Goal: Task Accomplishment & Management: Manage account settings

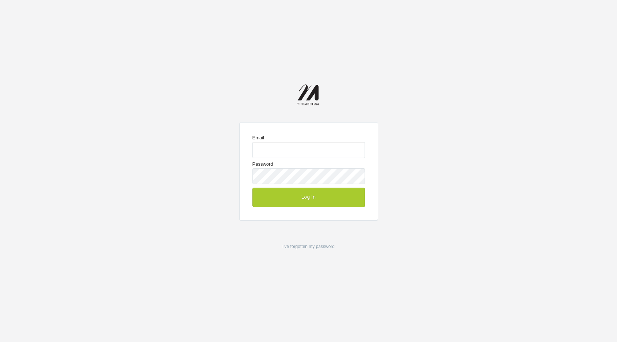
type input "[PERSON_NAME][EMAIL_ADDRESS][DOMAIN_NAME]"
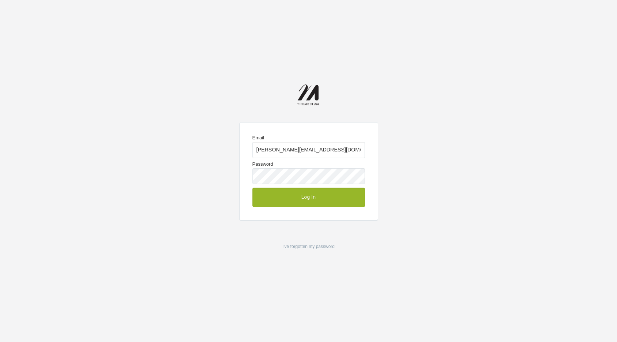
click at [324, 200] on button "Log In" at bounding box center [308, 196] width 113 height 19
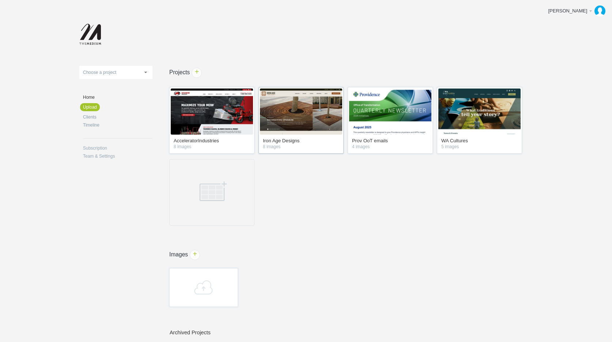
click at [305, 137] on div "Iron Age Designs 8 images" at bounding box center [300, 120] width 85 height 67
click at [304, 119] on img at bounding box center [301, 111] width 82 height 46
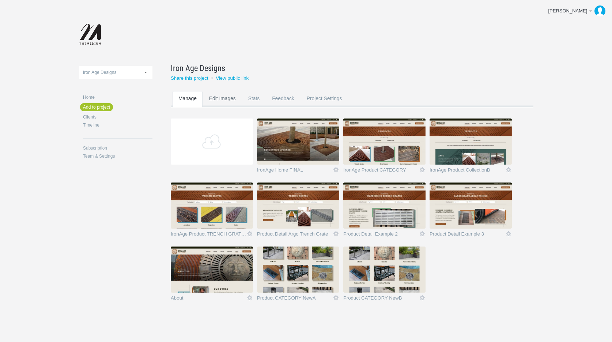
click at [229, 98] on link "Edit Images" at bounding box center [222, 105] width 38 height 29
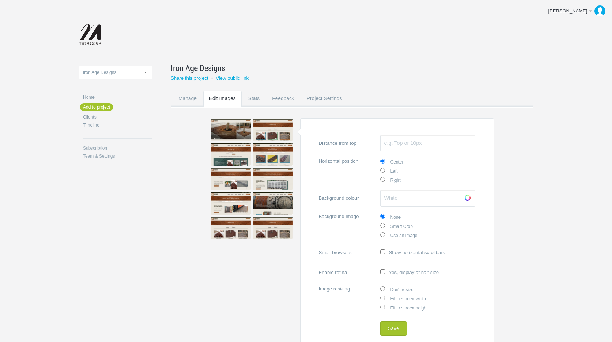
click at [385, 298] on label "Fit to screen width" at bounding box center [427, 297] width 95 height 9
click at [385, 298] on input "Fit to screen width" at bounding box center [382, 297] width 5 height 5
radio input "true"
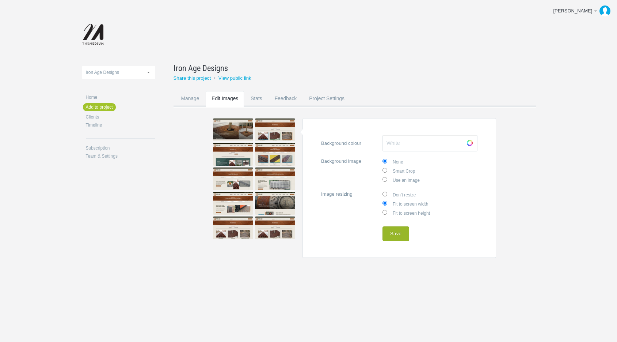
click at [391, 235] on button "Save" at bounding box center [396, 233] width 27 height 15
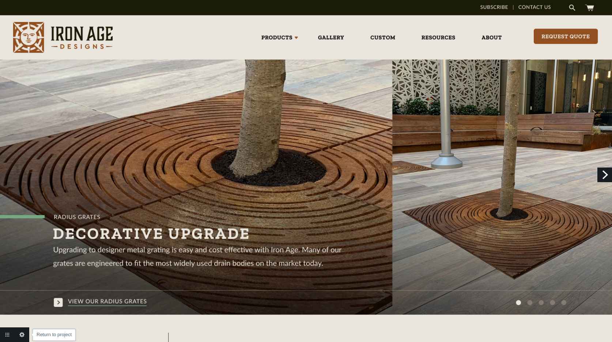
click at [9, 334] on link "Return to project" at bounding box center [7, 334] width 15 height 15
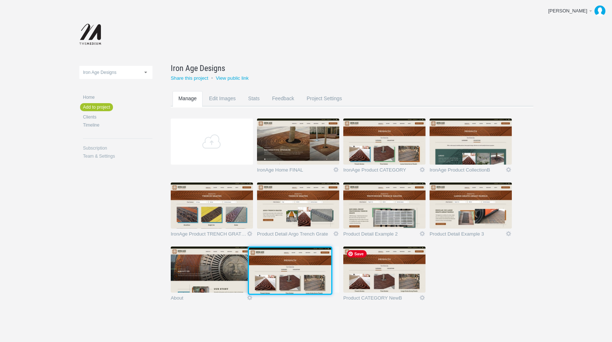
drag, startPoint x: 378, startPoint y: 283, endPoint x: 301, endPoint y: 284, distance: 77.1
click at [301, 284] on img at bounding box center [290, 270] width 82 height 46
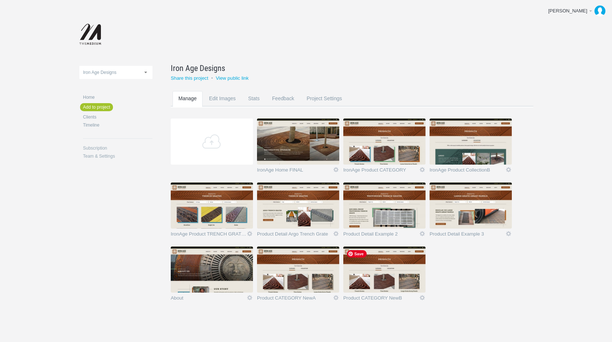
click at [324, 262] on img at bounding box center [298, 269] width 82 height 46
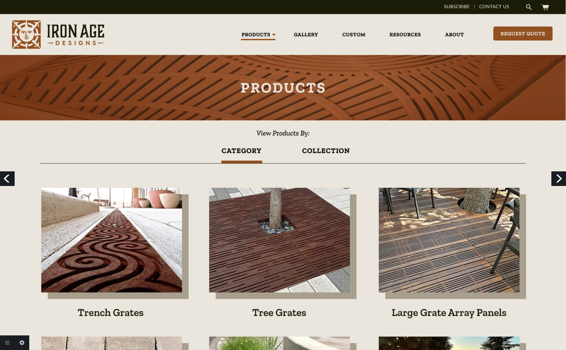
click at [558, 179] on link "Next" at bounding box center [558, 178] width 15 height 15
